Goal: Task Accomplishment & Management: Manage account settings

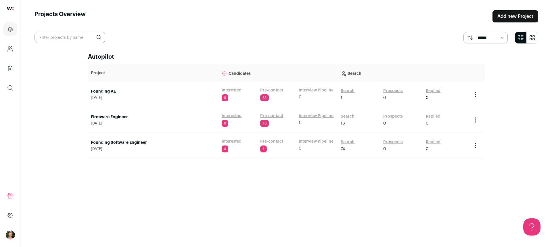
click at [111, 91] on link "Founding AE" at bounding box center [153, 92] width 125 height 6
click at [102, 117] on link "Firmware Engineer" at bounding box center [153, 117] width 125 height 6
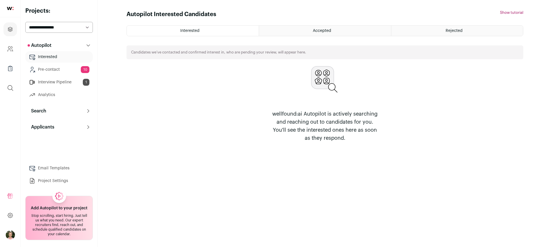
click at [70, 183] on link "Project Settings" at bounding box center [59, 181] width 68 height 12
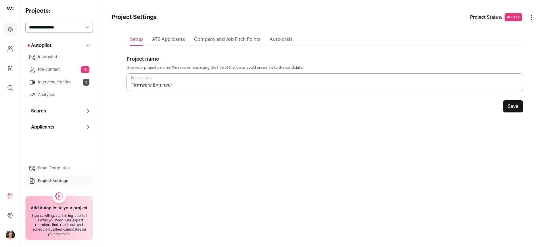
click at [169, 44] on div "ATS Applicants" at bounding box center [168, 40] width 33 height 12
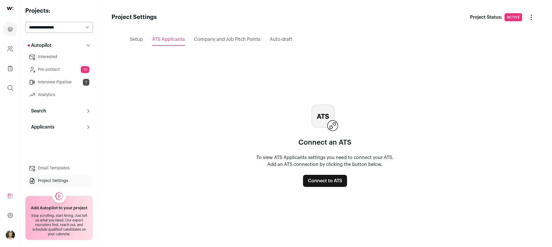
click at [216, 41] on span "Company and Job Pitch Points" at bounding box center [227, 39] width 66 height 5
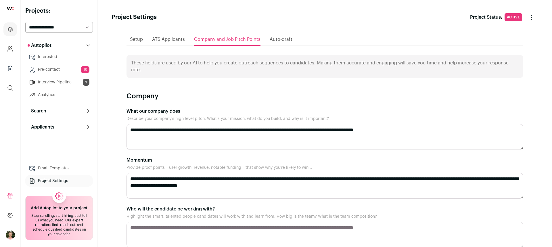
click at [285, 41] on span "Auto-draft" at bounding box center [281, 39] width 23 height 5
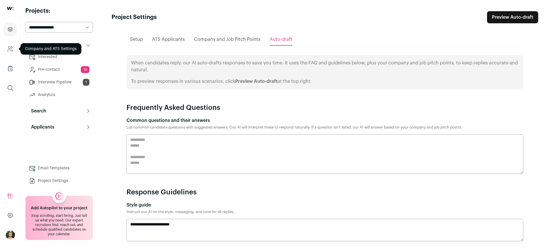
click at [12, 50] on icon "Company and ATS Settings" at bounding box center [10, 48] width 7 height 7
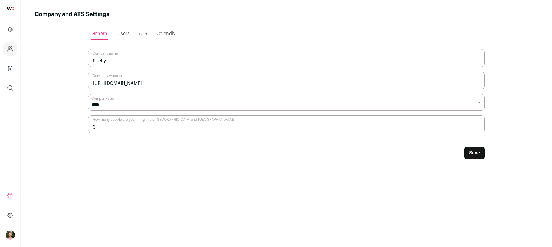
click at [124, 36] on div "Users" at bounding box center [124, 34] width 12 height 12
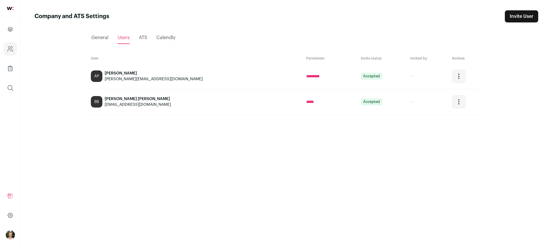
click at [144, 36] on span "ATS" at bounding box center [143, 37] width 8 height 5
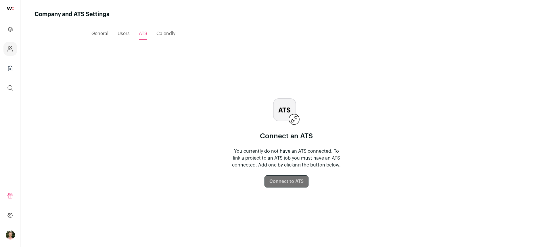
click at [174, 33] on span "Calendly" at bounding box center [165, 33] width 19 height 5
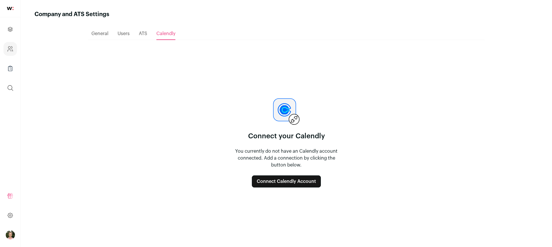
click at [96, 36] on div "General" at bounding box center [99, 34] width 17 height 12
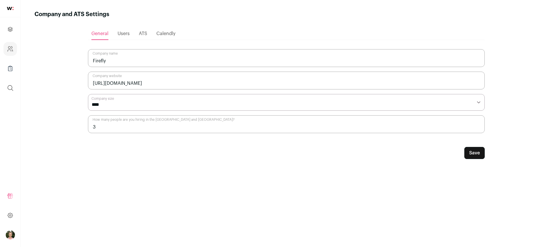
drag, startPoint x: 102, startPoint y: 129, endPoint x: 42, endPoint y: 134, distance: 60.0
click at [32, 126] on main "Company and ATS Settings Loading... General Users ATS [GEOGRAPHIC_DATA] Firefly…" at bounding box center [286, 123] width 531 height 247
click at [204, 108] on select "**********" at bounding box center [286, 102] width 397 height 17
select select "**"
click at [88, 94] on select "**********" at bounding box center [286, 102] width 397 height 17
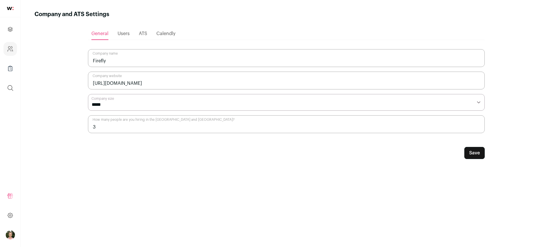
click at [128, 125] on input "3" at bounding box center [286, 124] width 397 height 18
type input "5"
click at [472, 155] on button "Save" at bounding box center [474, 153] width 20 height 12
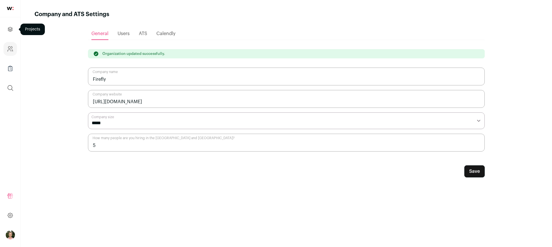
click at [14, 33] on link "Projects" at bounding box center [10, 29] width 14 height 14
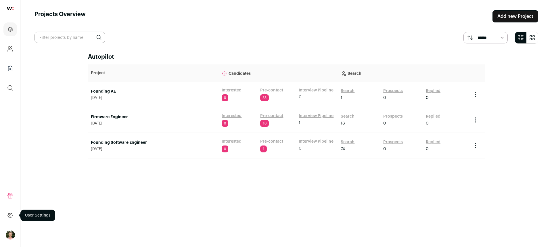
click at [9, 215] on icon at bounding box center [10, 215] width 7 height 7
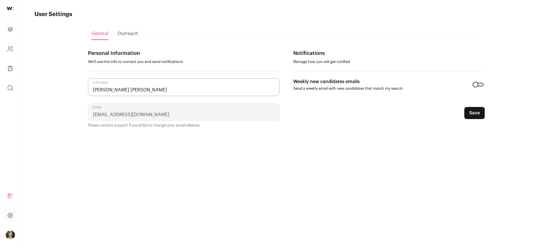
click at [132, 29] on div "Outreach" at bounding box center [128, 34] width 21 height 12
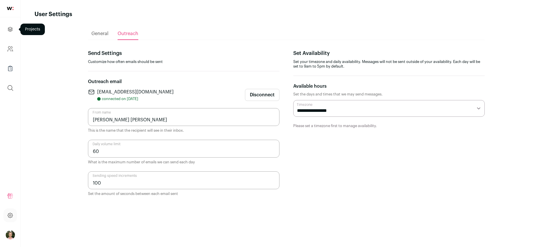
click at [9, 30] on icon "Projects" at bounding box center [10, 29] width 4 height 4
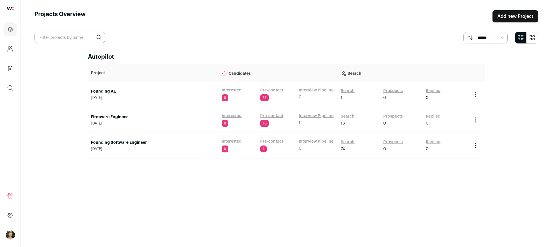
click at [116, 113] on td "Firmware Engineer [DATE]" at bounding box center [153, 120] width 131 height 26
click at [116, 115] on link "Firmware Engineer" at bounding box center [153, 117] width 125 height 6
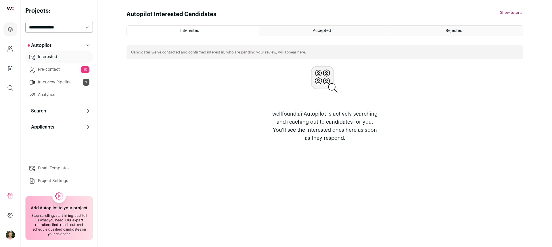
click at [58, 169] on link "Email Templates" at bounding box center [59, 168] width 68 height 12
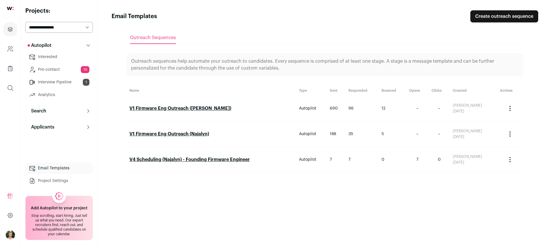
click at [166, 108] on link "V1 Firmware Eng Outreach ([PERSON_NAME])" at bounding box center [180, 108] width 102 height 5
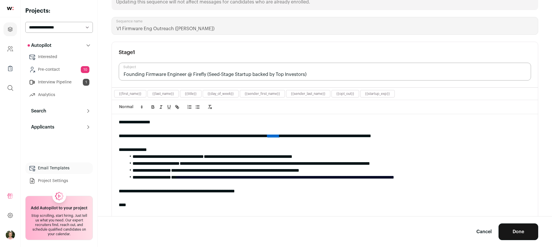
scroll to position [97, 0]
